Goal: Find specific page/section: Find specific page/section

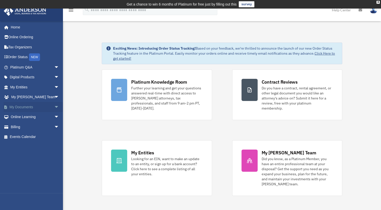
click at [54, 105] on span "arrow_drop_down" at bounding box center [59, 107] width 10 height 10
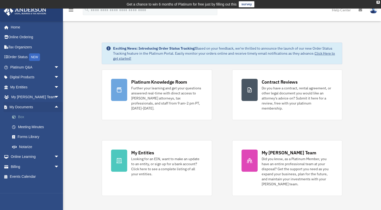
click at [26, 115] on link "Box" at bounding box center [37, 117] width 60 height 10
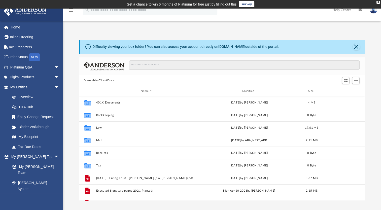
scroll to position [111, 282]
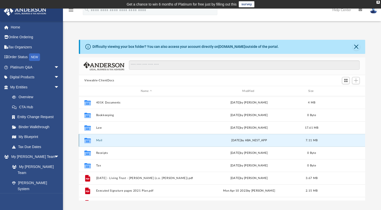
click at [105, 141] on button "Mail" at bounding box center [146, 140] width 101 height 3
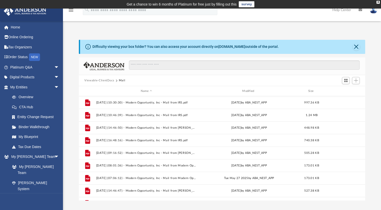
scroll to position [59, 0]
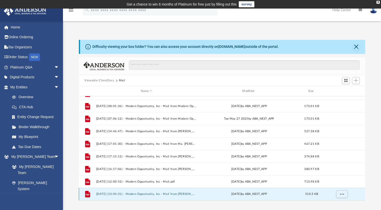
click at [173, 195] on button "[DATE] (13:04:31) - Modern Opportunity, Inc - Mail from [PERSON_NAME].pdf" at bounding box center [146, 193] width 101 height 3
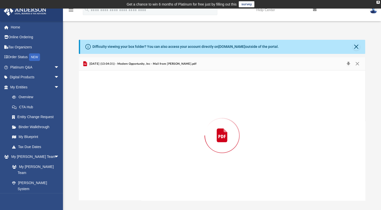
click at [173, 195] on div "Preview" at bounding box center [222, 136] width 286 height 130
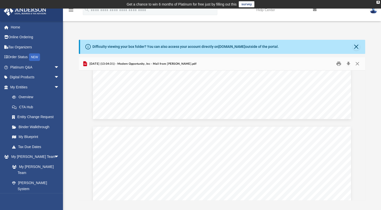
scroll to position [0, 0]
